Goal: Contribute content: Add original content to the website for others to see

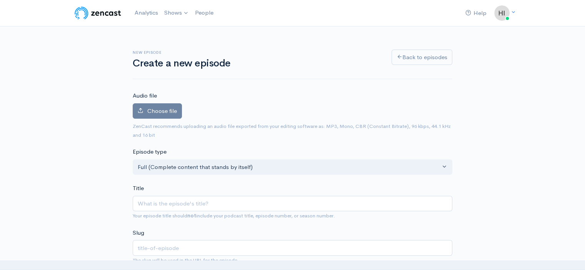
click at [152, 112] on span "Choose file" at bounding box center [162, 110] width 30 height 7
click at [0, 0] on input "Choose file" at bounding box center [0, 0] width 0 height 0
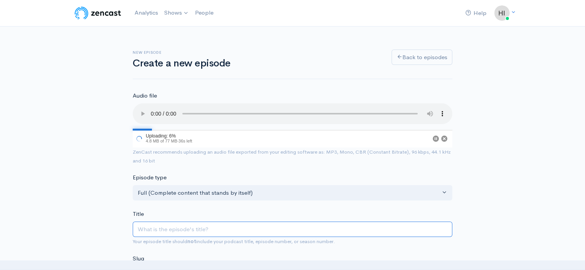
click at [149, 232] on input "Title" at bounding box center [293, 230] width 320 height 16
type input "t"
type input "tHE"
type input "the"
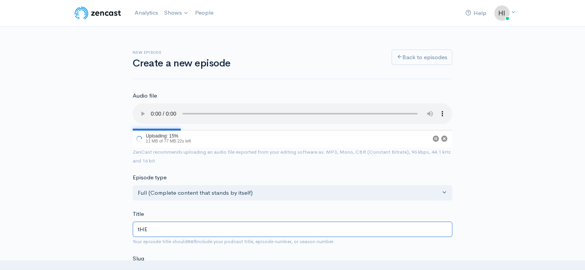
type input "tHE c"
type input "the-c"
type input "tHE cAS"
type input "the-cas"
type input "tHE cASE"
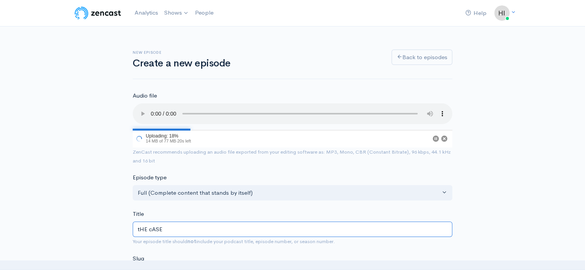
type input "the-case"
type input "tHE cASE o"
type input "the-case-o"
type input "t"
type input "T"
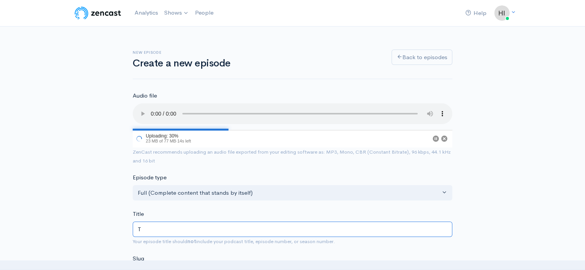
type input "t"
type input "Th"
type input "th"
type input "The"
type input "the"
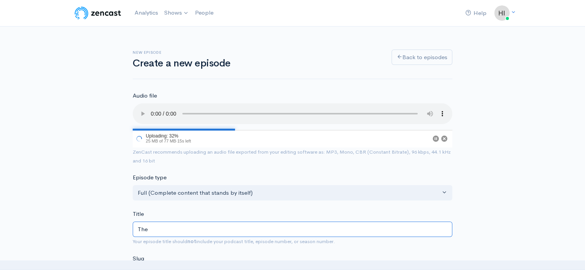
type input "The C"
type input "the-c"
type input "The Cas"
type input "the-cas"
type input "The Case"
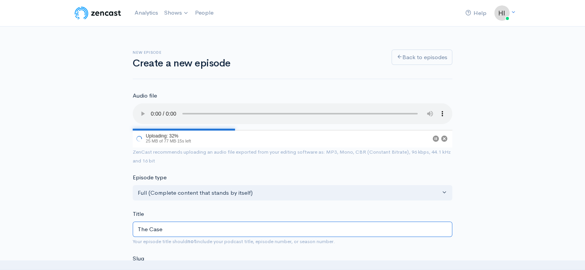
type input "the-case"
type input "The Case O"
type input "the-case-o"
type input "The Case Of"
type input "the-case-of"
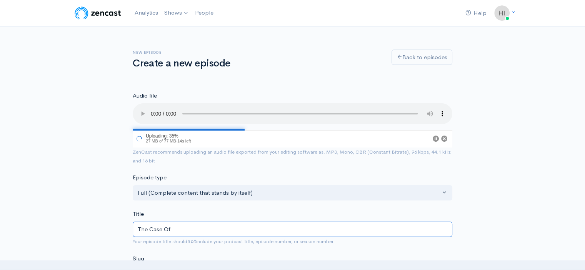
type input "The Case Of T"
type input "the-case-of-t"
type input "The Case Of Th"
type input "the-case-of-th"
type input "The Case Of The"
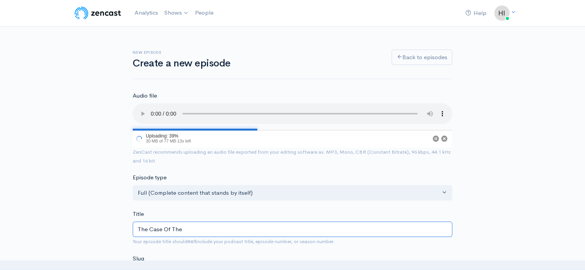
type input "the-case-of-the"
type input "The Case Of The U"
type input "the-case-of-the-u"
type input "The Case Of The Up"
type input "the-case-of-the-up"
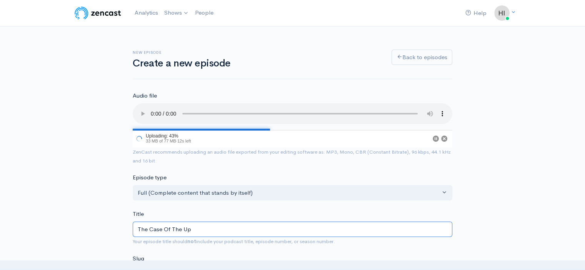
type input "The Case Of The Upt"
type input "the-case-of-the-upt"
type input "The Case Of The Uptow"
type input "the-case-of-the-uptow"
type input "The Case Of The Uptown"
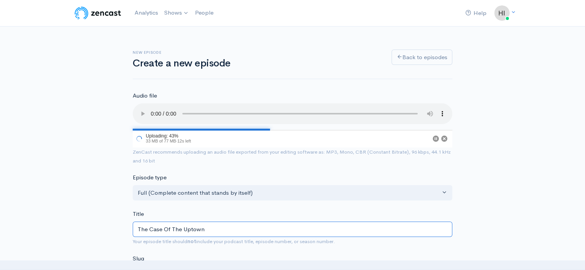
type input "the-case-of-the-uptown"
type input "The Case Of The Uptown I"
type input "the-case-of-the-uptown-i"
type input "The Case Of The Uptown It"
type input "the-case-of-the-uptown-it"
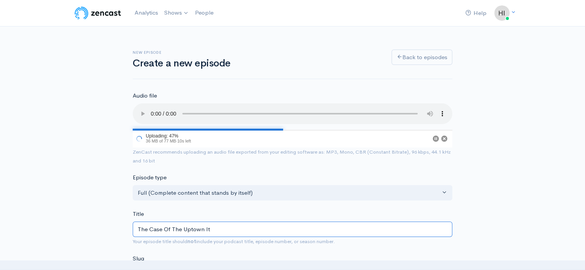
type input "The Case Of The Uptown It G"
type input "the-case-of-the-uptown-it-g"
type input "The Case Of The Uptown It Gi"
type input "the-case-of-the-uptown-it-gi"
type input "The Case Of The Uptown It Girl"
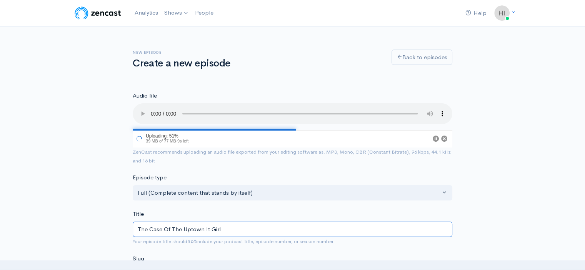
type input "the-case-of-the-uptown-it-girl"
type input "The Case Of The Uptown It Girl"
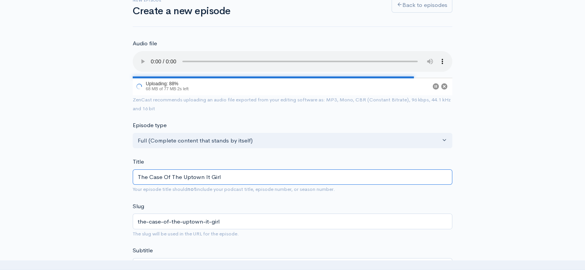
scroll to position [154, 0]
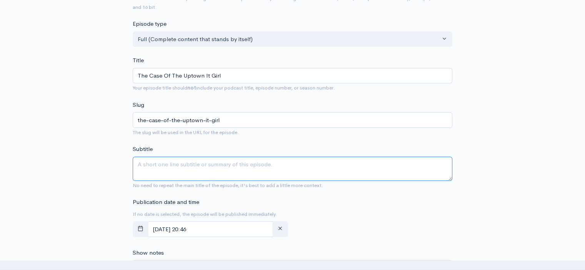
click at [157, 163] on textarea "Subtitle" at bounding box center [293, 169] width 320 height 24
paste textarea "When a woman is gunned down in a parking deck in a trendy neighborhood of [GEOG…"
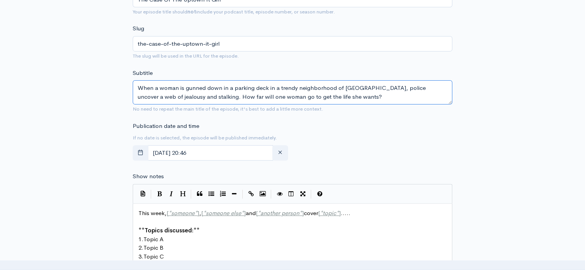
scroll to position [248, 0]
type textarea "When a woman is gunned down in a parking deck in a trendy neighborhood of [GEOG…"
click at [138, 152] on icon "button" at bounding box center [141, 152] width 6 height 6
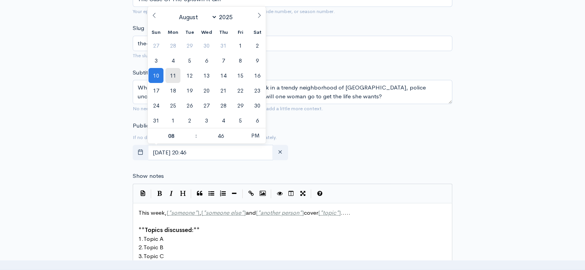
click at [170, 70] on span "11" at bounding box center [172, 75] width 15 height 15
type input "[DATE] 20:46"
type input "07"
type input "[DATE] 19:46"
type input "00"
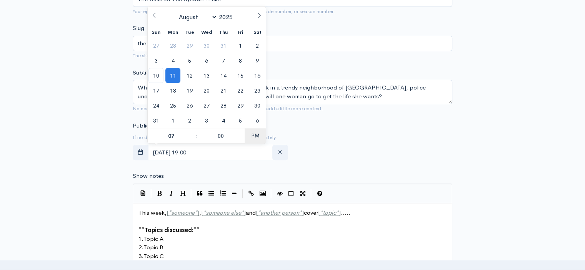
type input "[DATE] 07:00"
click at [46, 112] on div "New episode Create a new episode Back to episodes Audio file Choose file BSideC…" at bounding box center [292, 182] width 585 height 809
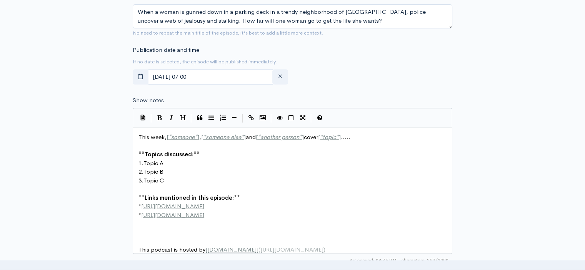
scroll to position [325, 0]
click at [166, 229] on pre "-----" at bounding box center [295, 231] width 317 height 9
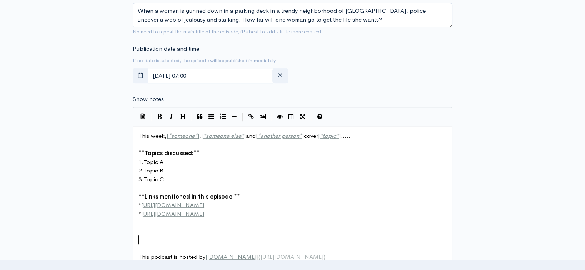
paste textarea "2. Topic B 3. Topic C **Links mentioned in this episode:** * [URL][DOMAIN_NAME]…"
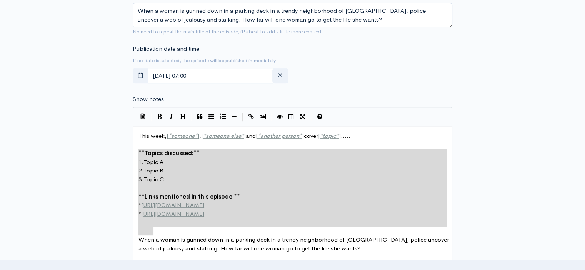
type textarea "This week, [*someone*], [*someone else*] and [*another person*] cover [*topic*]…"
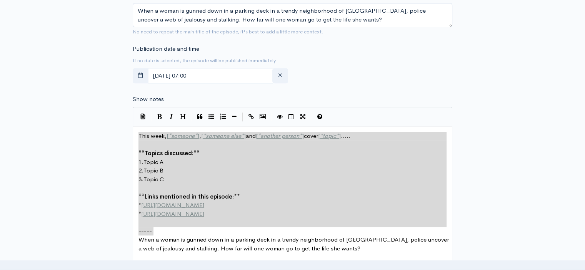
drag, startPoint x: 166, startPoint y: 229, endPoint x: 149, endPoint y: 132, distance: 98.3
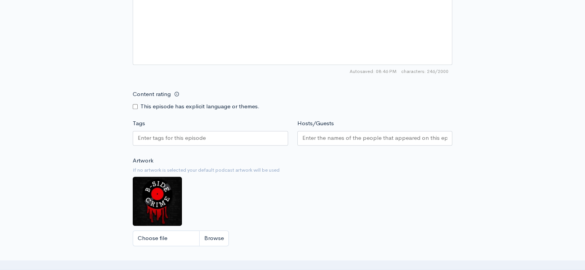
scroll to position [517, 0]
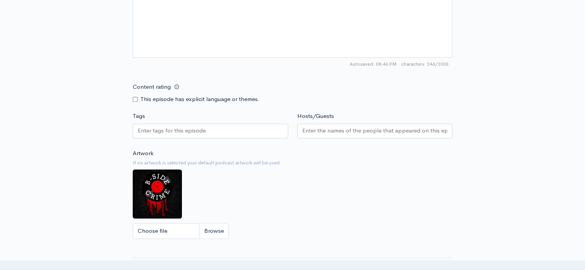
click at [134, 98] on input "Content rating" at bounding box center [135, 99] width 5 height 5
checkbox input "true"
click at [157, 128] on input "Tags" at bounding box center [172, 131] width 69 height 9
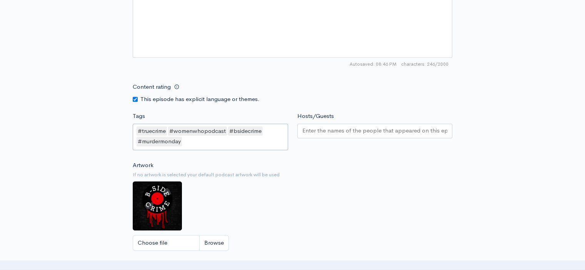
click at [331, 131] on input "Hosts/Guests" at bounding box center [374, 131] width 145 height 9
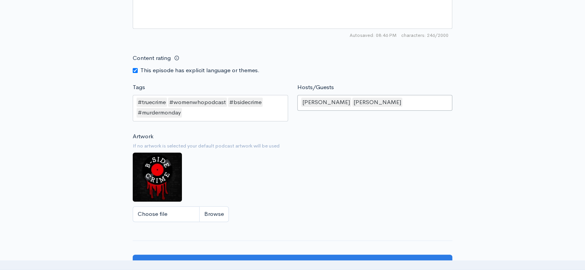
scroll to position [633, 0]
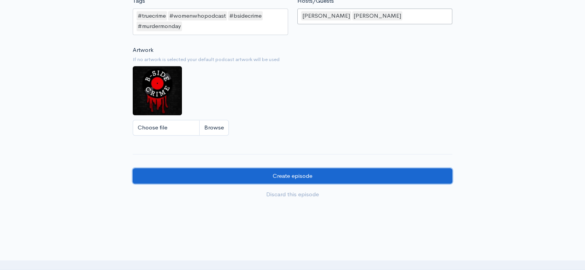
click at [296, 175] on input "Create episode" at bounding box center [293, 176] width 320 height 16
